Goal: Navigation & Orientation: Find specific page/section

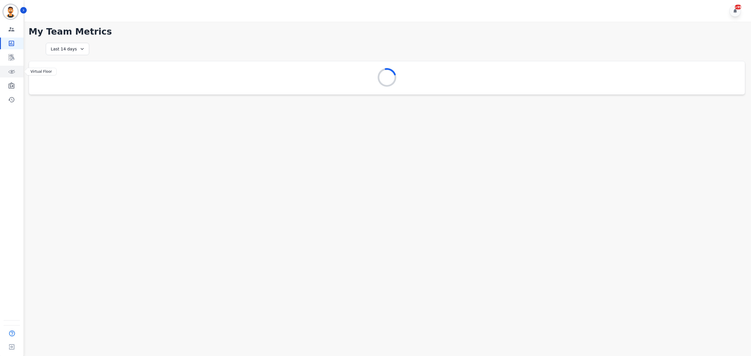
click at [12, 72] on icon "Sidebar" at bounding box center [11, 71] width 1 height 1
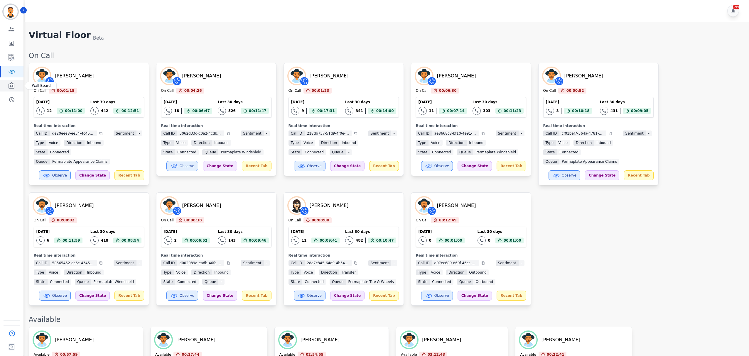
click at [11, 85] on icon "Sidebar" at bounding box center [12, 85] width 6 height 6
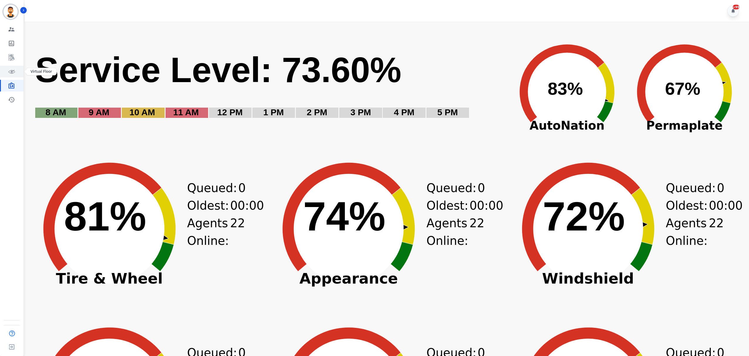
click at [10, 73] on icon "Sidebar" at bounding box center [12, 72] width 7 height 4
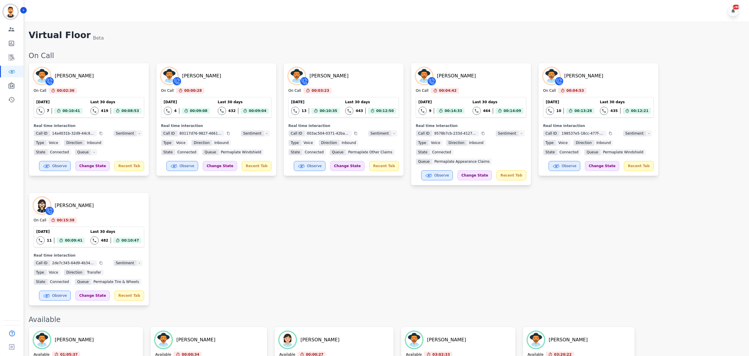
click at [390, 236] on div "[PERSON_NAME] On Call 00:02:36 Current State: On Call [DATE] 7 Total interactio…" at bounding box center [386, 184] width 714 height 243
click at [410, 253] on div "[PERSON_NAME] On Call 00:02:36 Current State: On Call [DATE] 7 Total interactio…" at bounding box center [386, 184] width 714 height 243
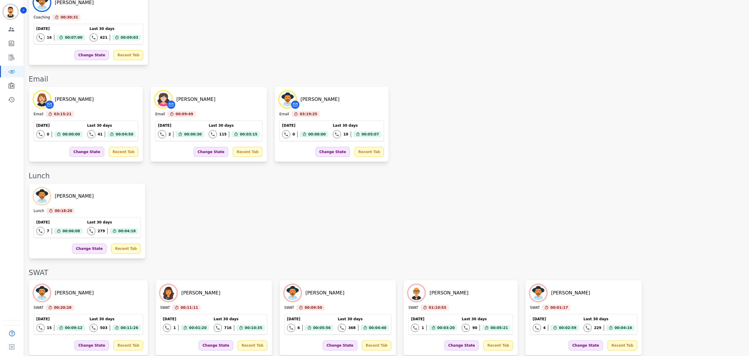
scroll to position [724, 0]
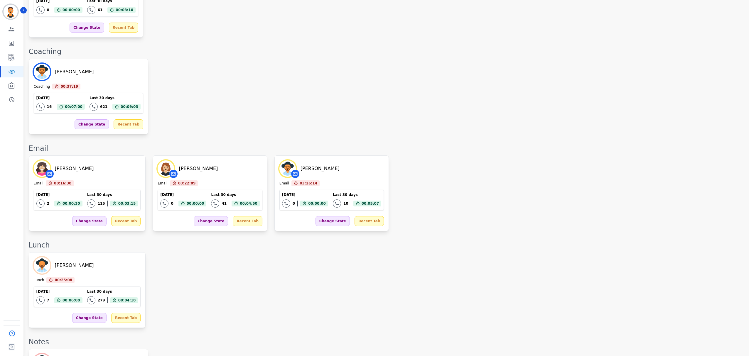
click at [370, 252] on div "[PERSON_NAME] Lunch 00:25:08 Current State: Lunch [DATE] 7 Total interactions c…" at bounding box center [386, 290] width 714 height 76
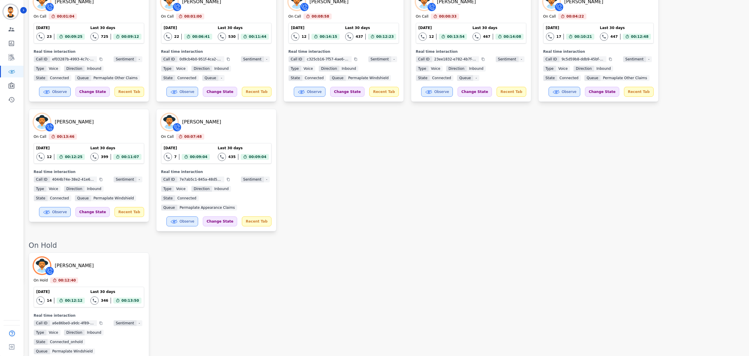
scroll to position [0, 0]
